Goal: Navigation & Orientation: Find specific page/section

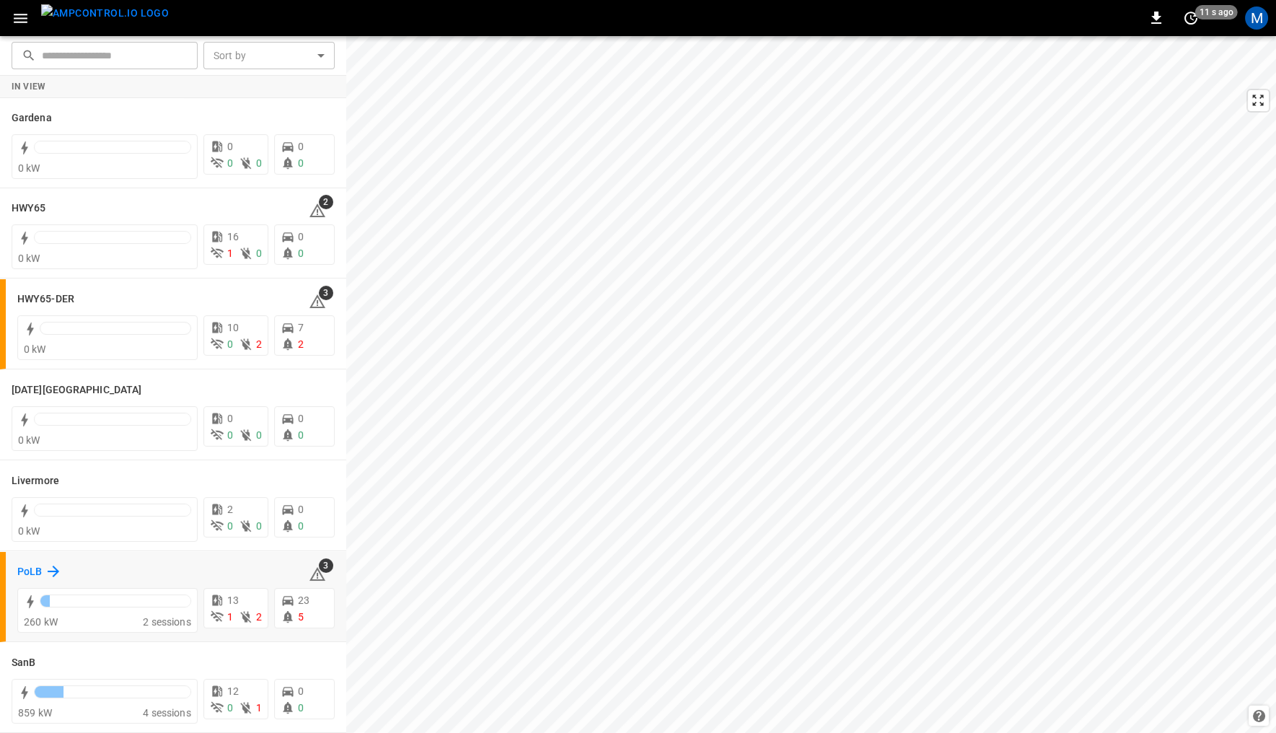
click at [33, 569] on h6 "PoLB" at bounding box center [29, 572] width 25 height 16
